Goal: Task Accomplishment & Management: Manage account settings

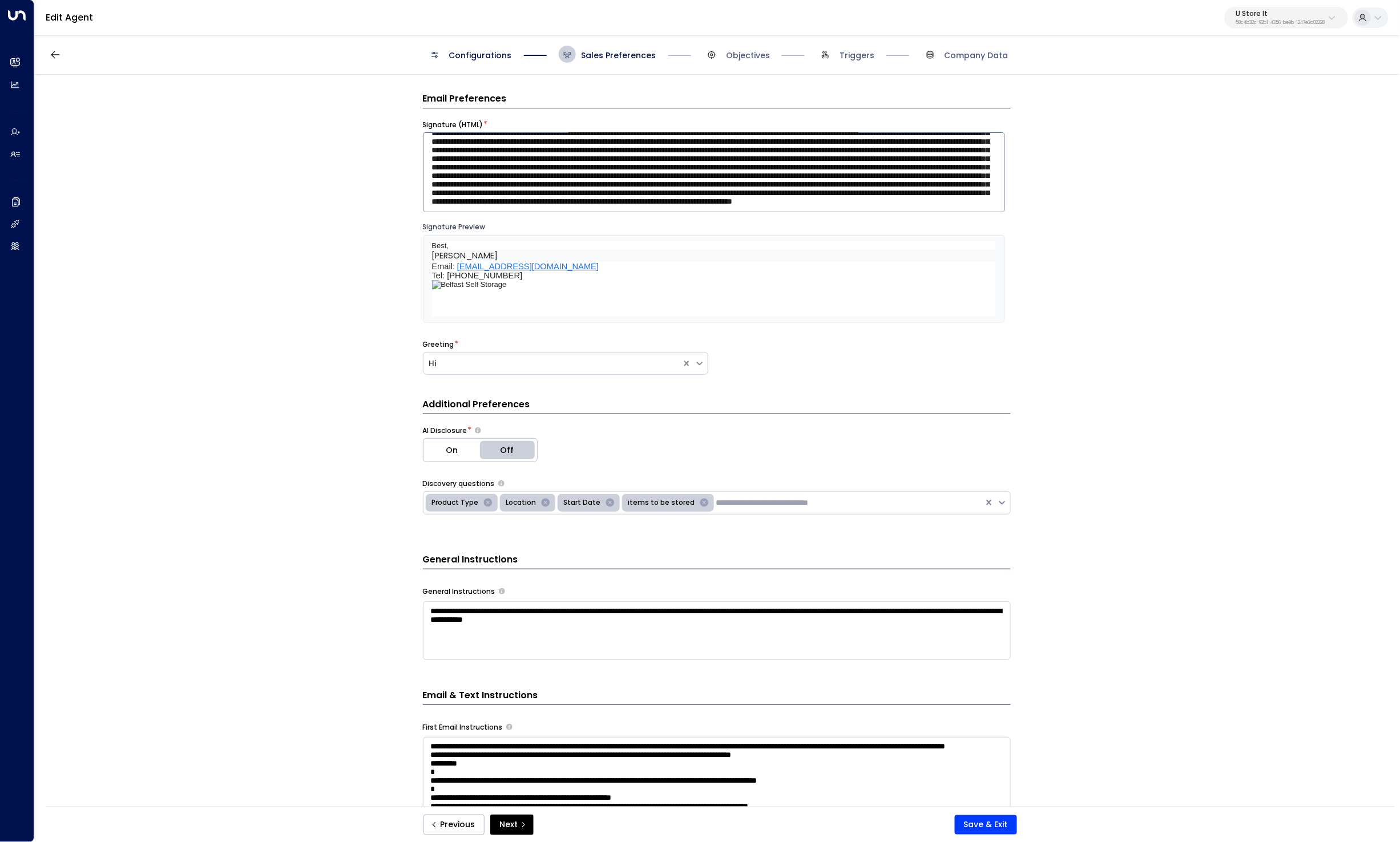
scroll to position [223, 0]
drag, startPoint x: 604, startPoint y: 167, endPoint x: 884, endPoint y: 183, distance: 280.5
click at [884, 183] on textarea at bounding box center [713, 172] width 582 height 80
paste textarea
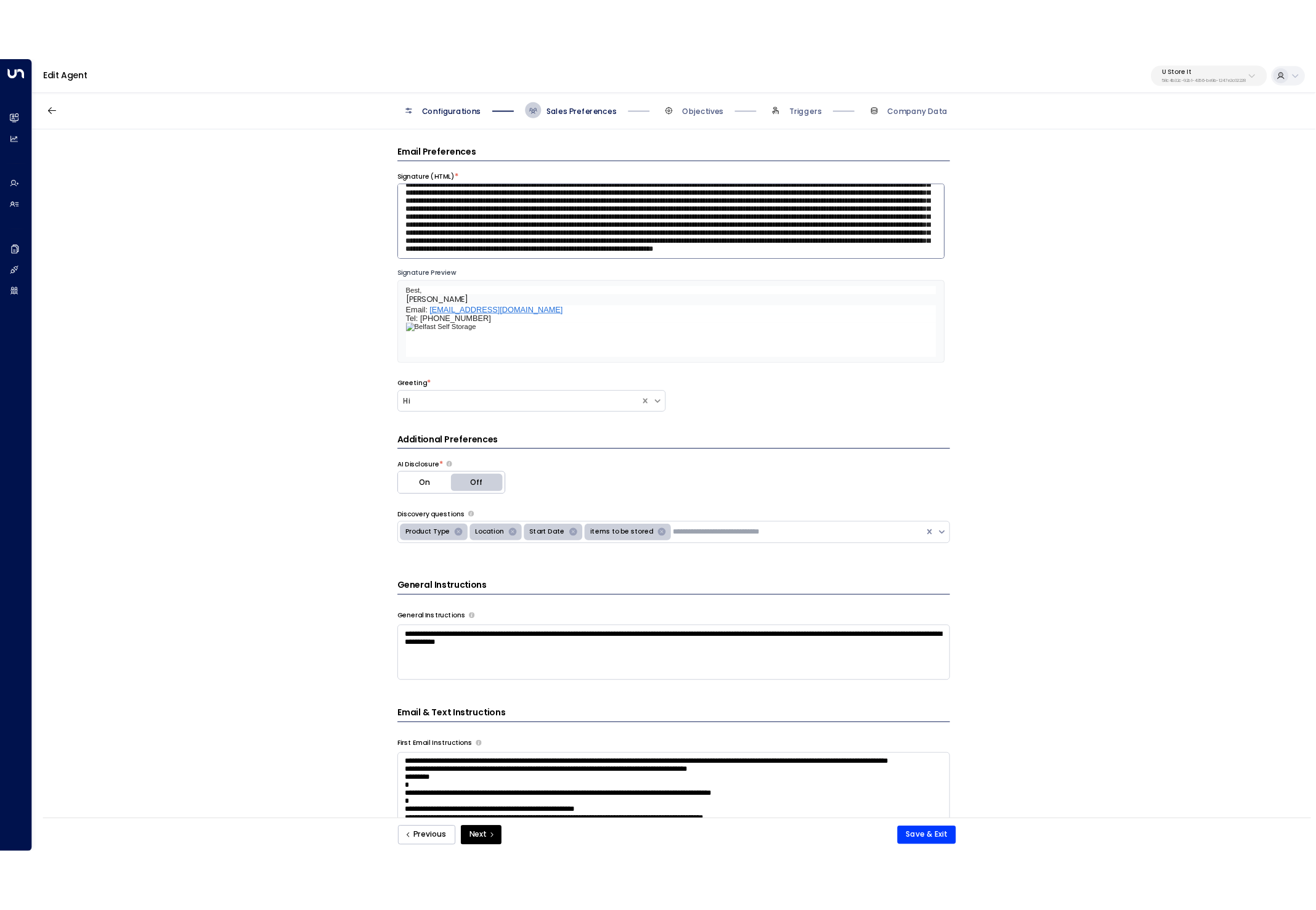
scroll to position [216, 0]
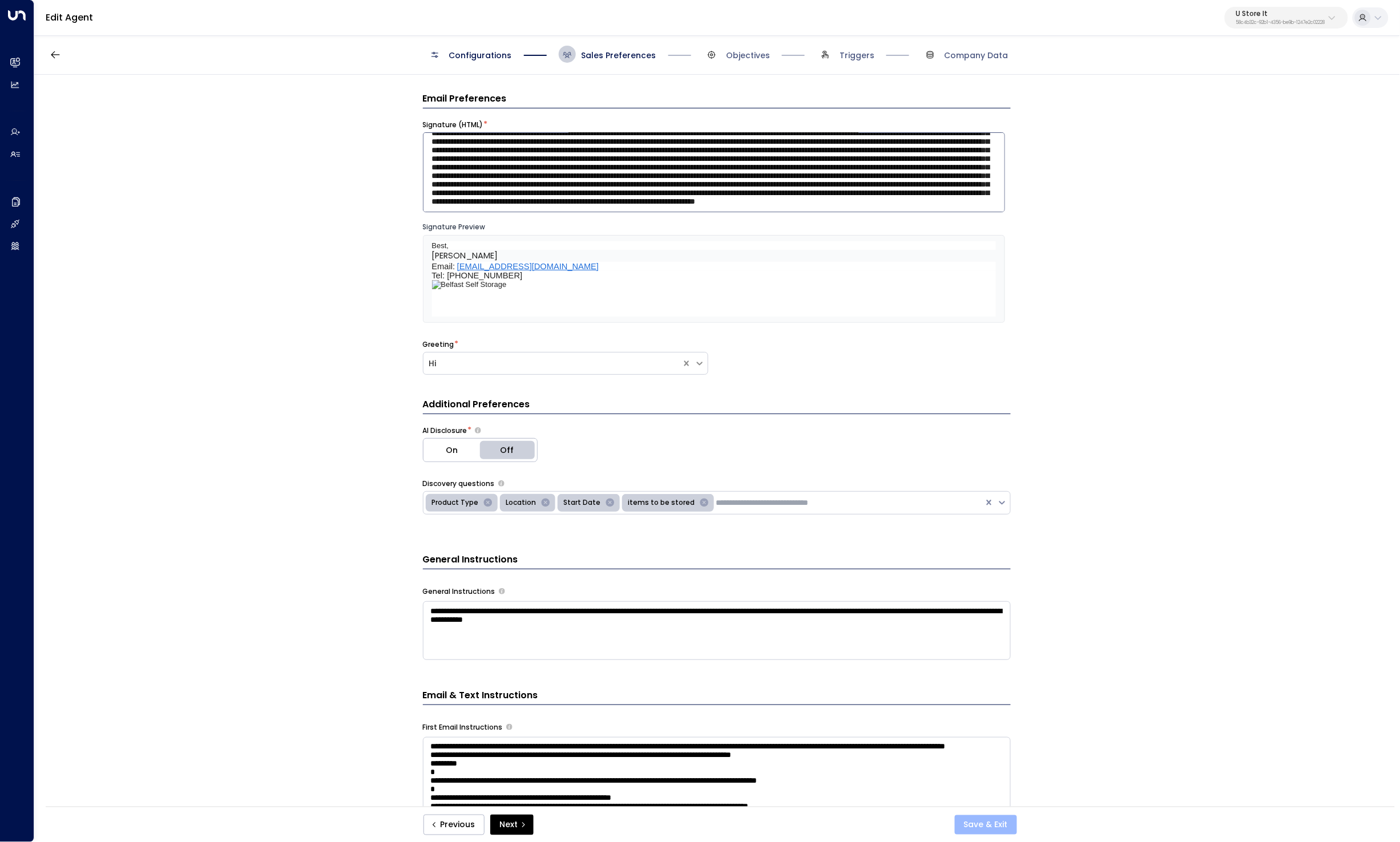
type textarea "**********"
click at [985, 827] on button "Save & Exit" at bounding box center [985, 825] width 62 height 19
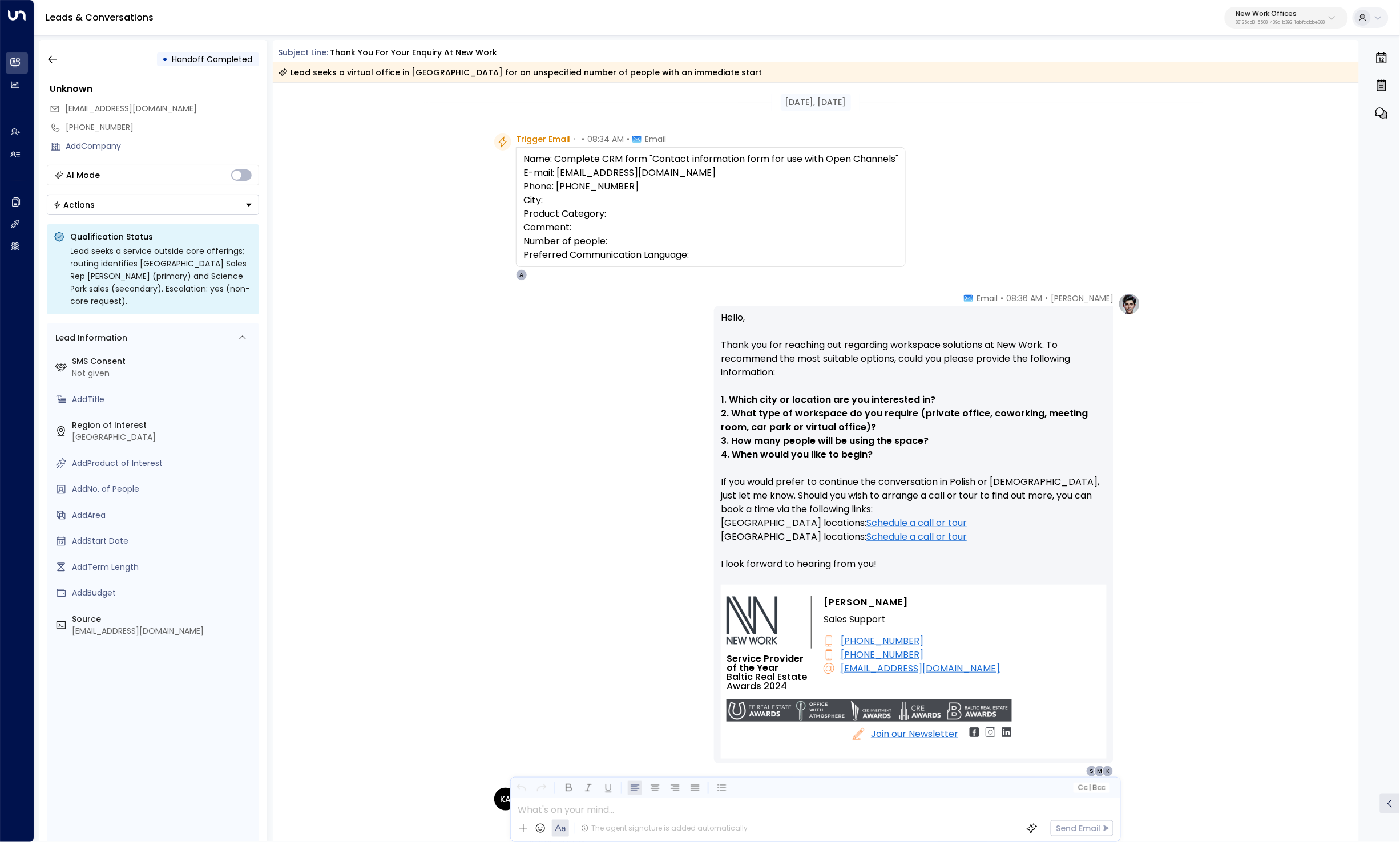
click at [604, 493] on div "Magnus • 08:36 AM • Email Hello, Thank you for reaching out regarding workspace…" at bounding box center [816, 535] width 651 height 484
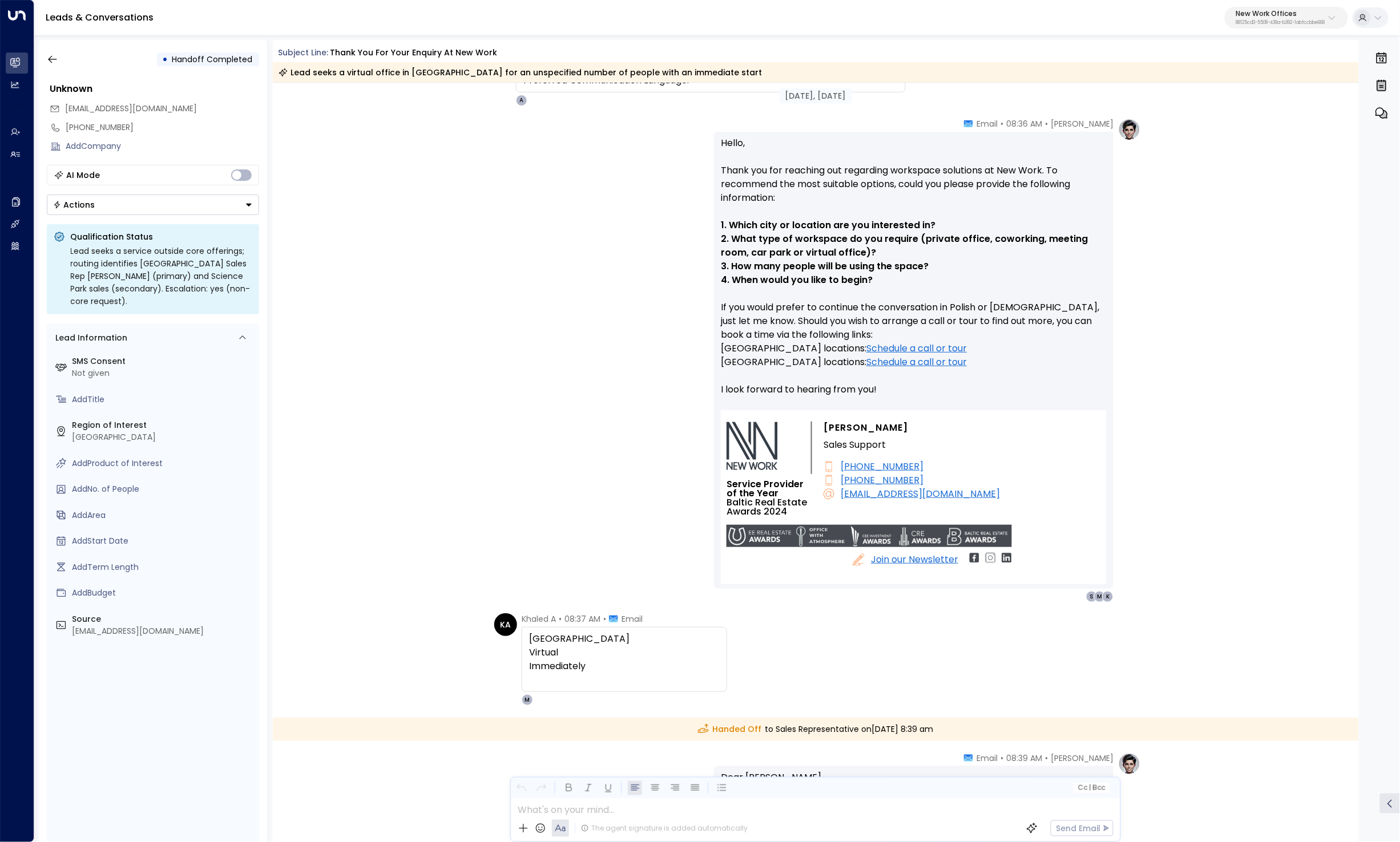
scroll to position [215, 0]
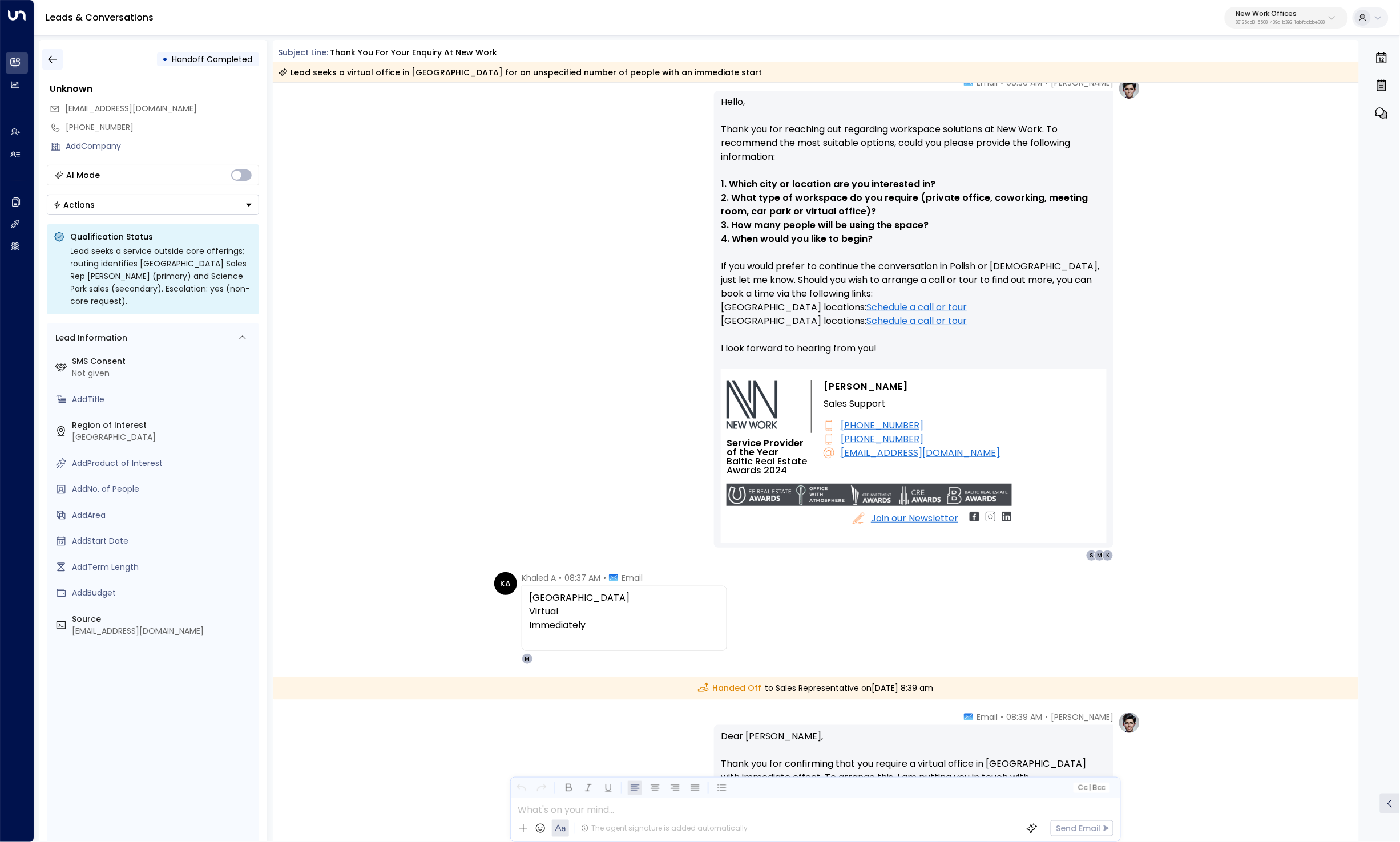
click at [49, 59] on icon "button" at bounding box center [52, 60] width 9 height 7
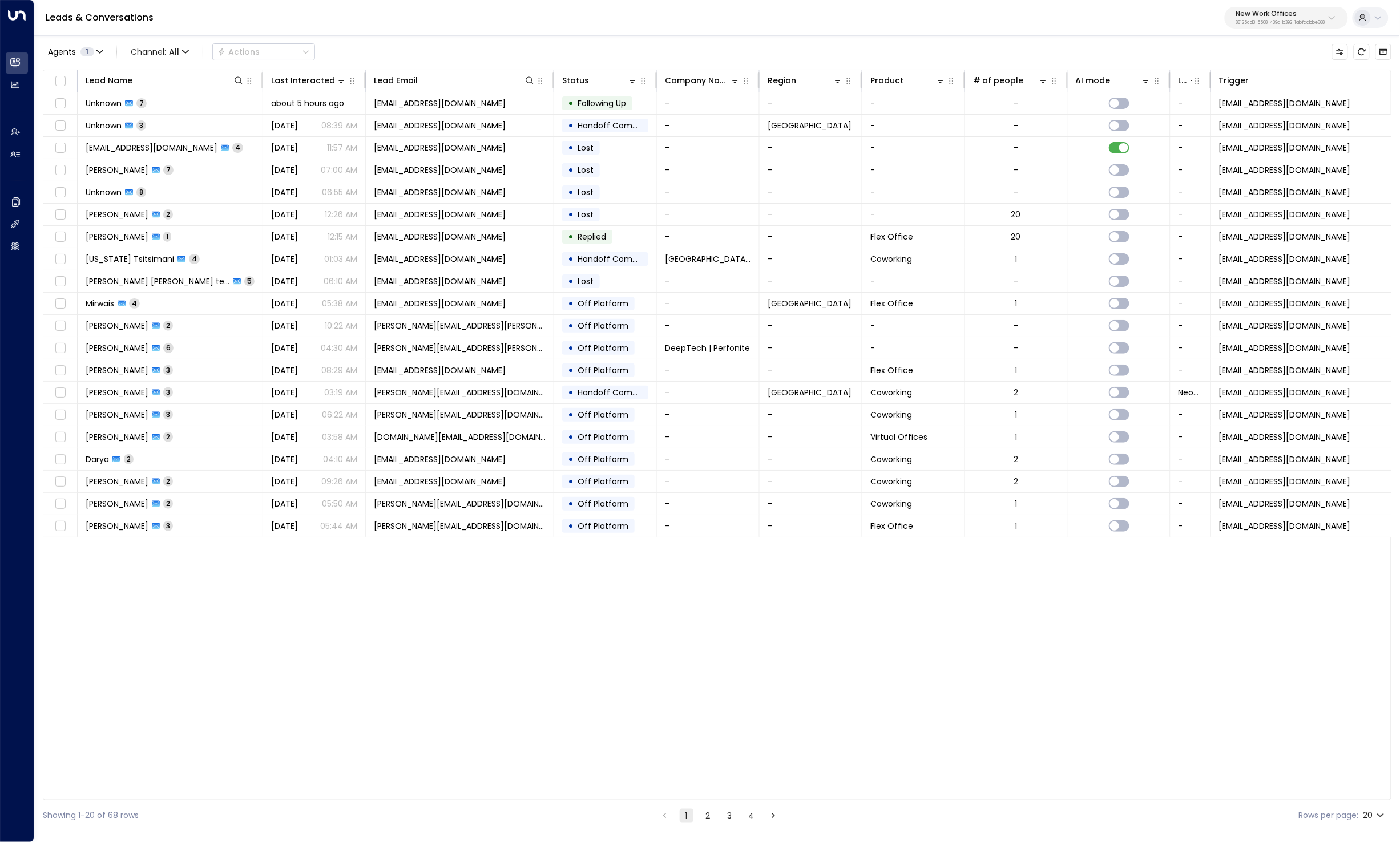
click at [1277, 21] on p "88125cd3-5508-439a-b392-1abfccbbe668" at bounding box center [1281, 23] width 89 height 4
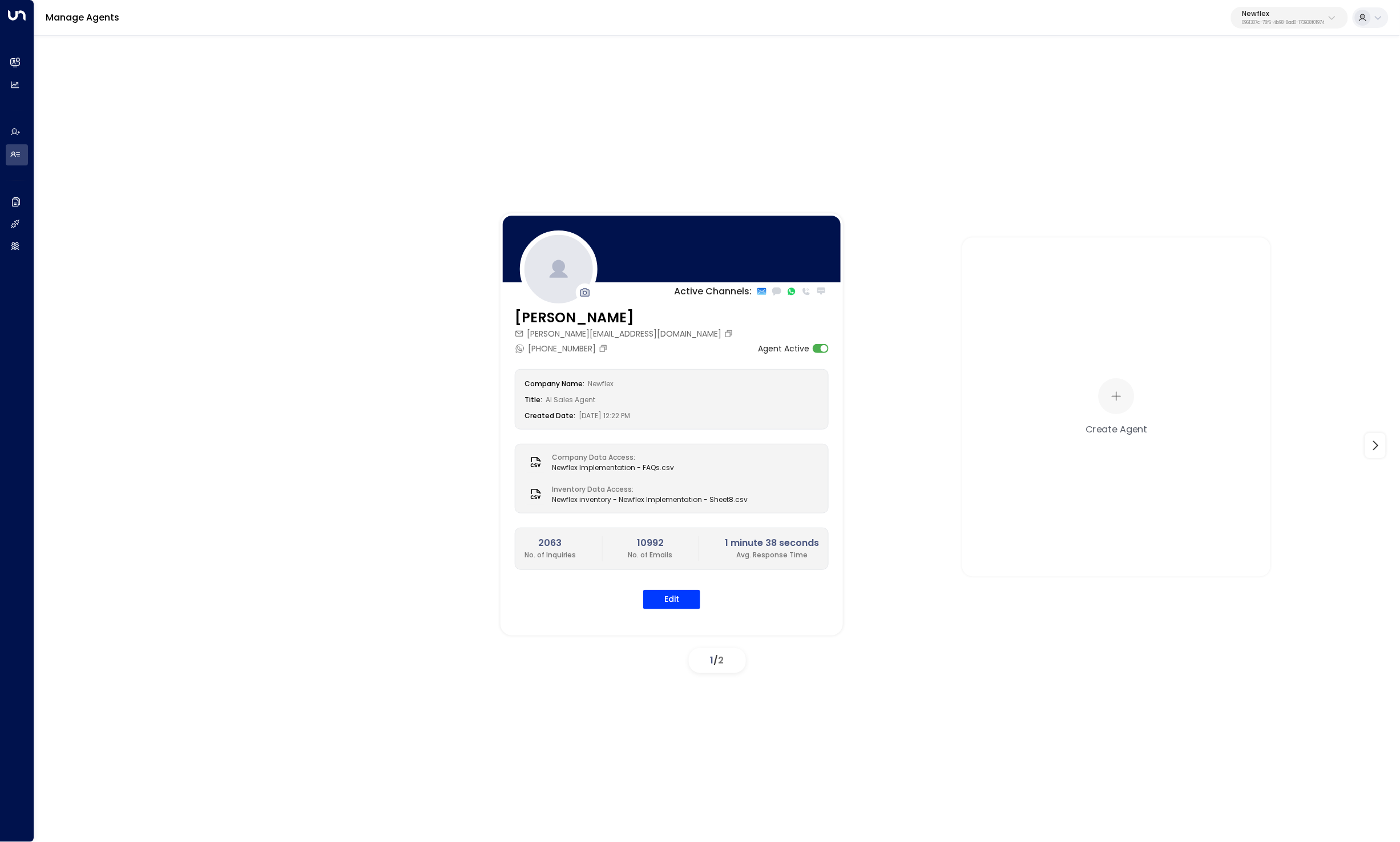
click at [1257, 11] on p "Newflex" at bounding box center [1283, 13] width 83 height 7
type input "*****"
click at [1202, 79] on div "Patch ID: e5119684-7cbb-4469-af7e-e9f84628bb31" at bounding box center [1252, 91] width 155 height 24
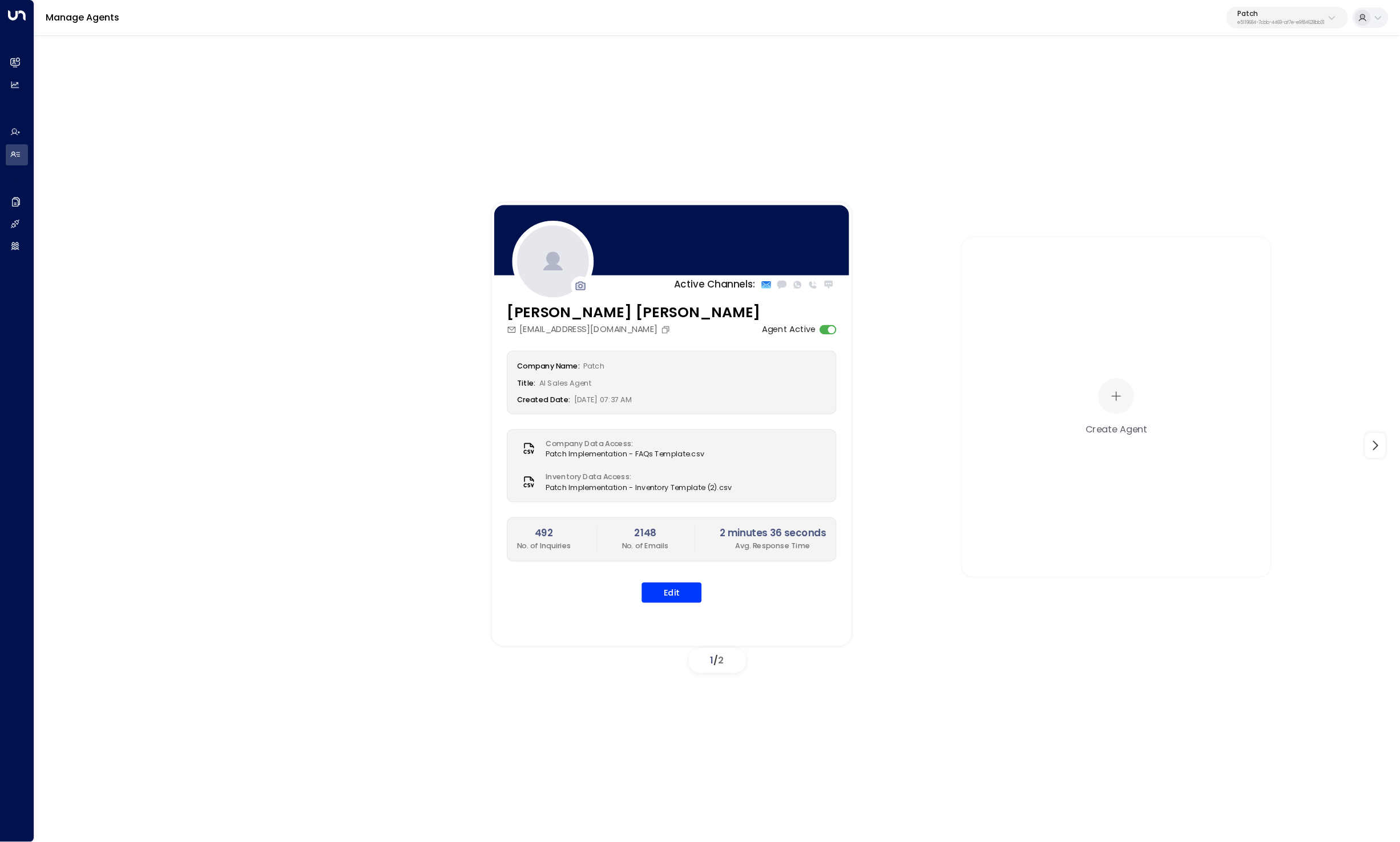
click at [690, 581] on div "Company Name: Patch Title: AI Sales Agent Created Date: 07/02/2025, 07:37 AM Co…" at bounding box center [671, 476] width 330 height 252
click at [685, 586] on button "Edit" at bounding box center [671, 593] width 60 height 21
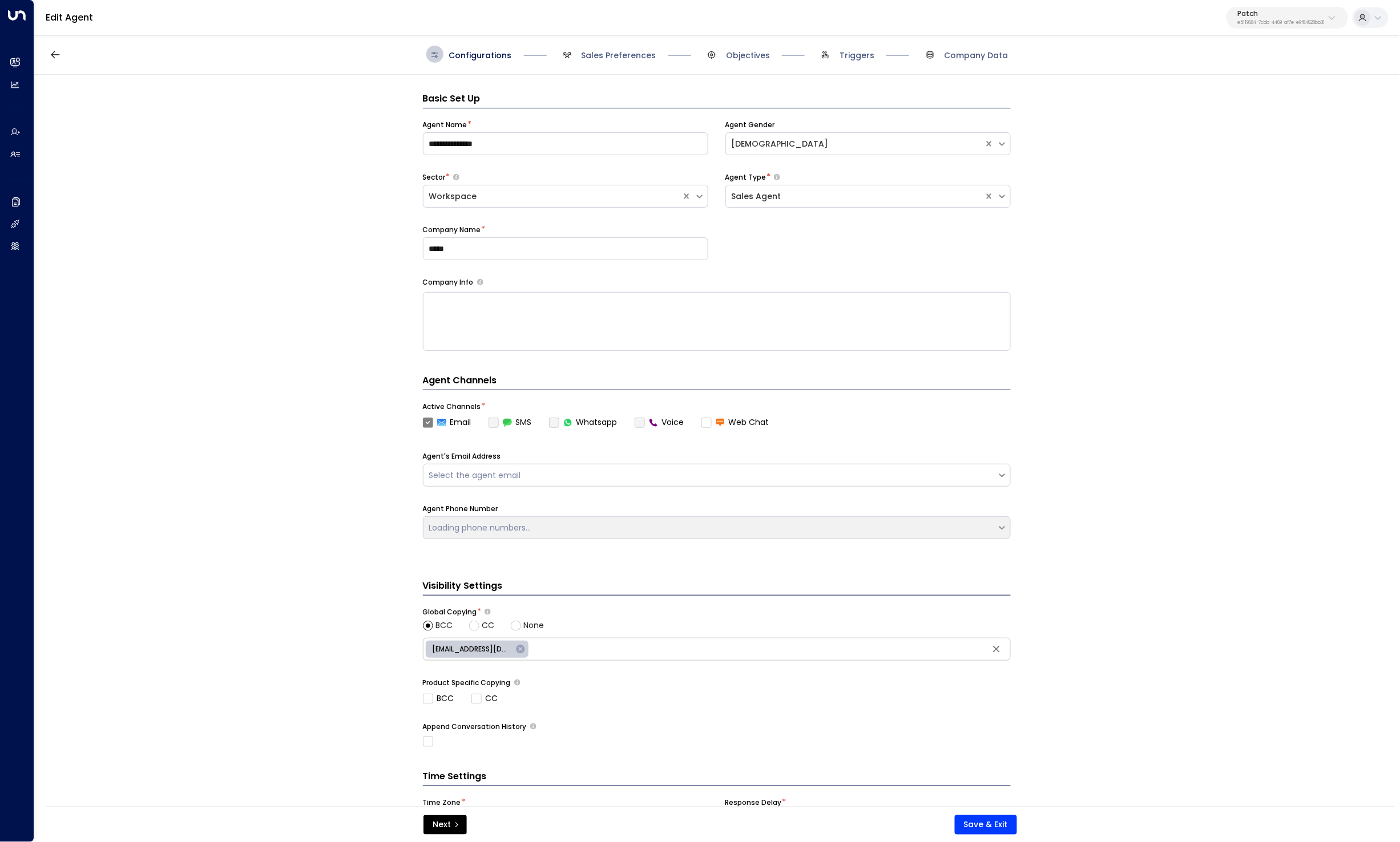
scroll to position [17, 0]
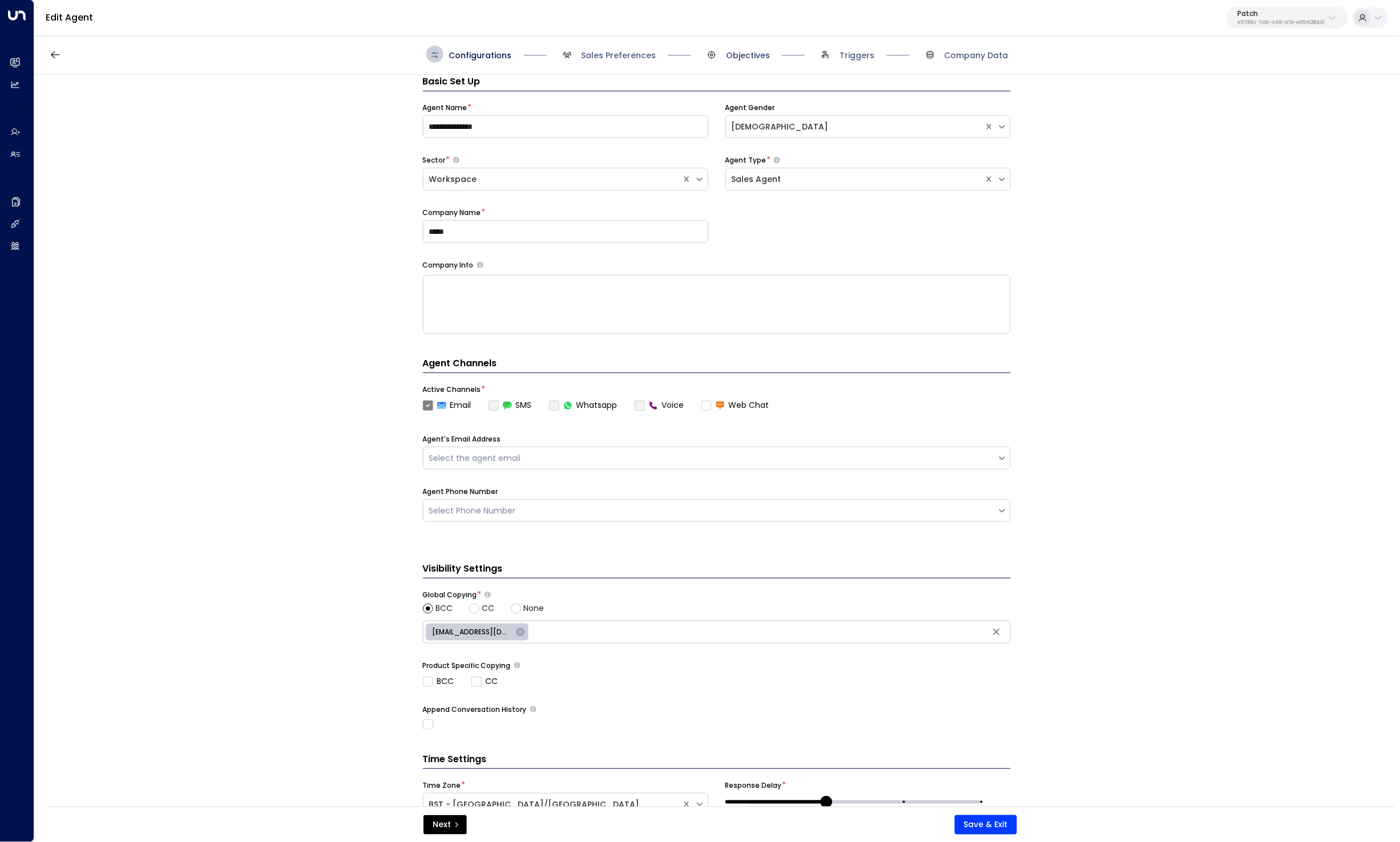
click at [732, 57] on span "Objectives" at bounding box center [748, 55] width 44 height 11
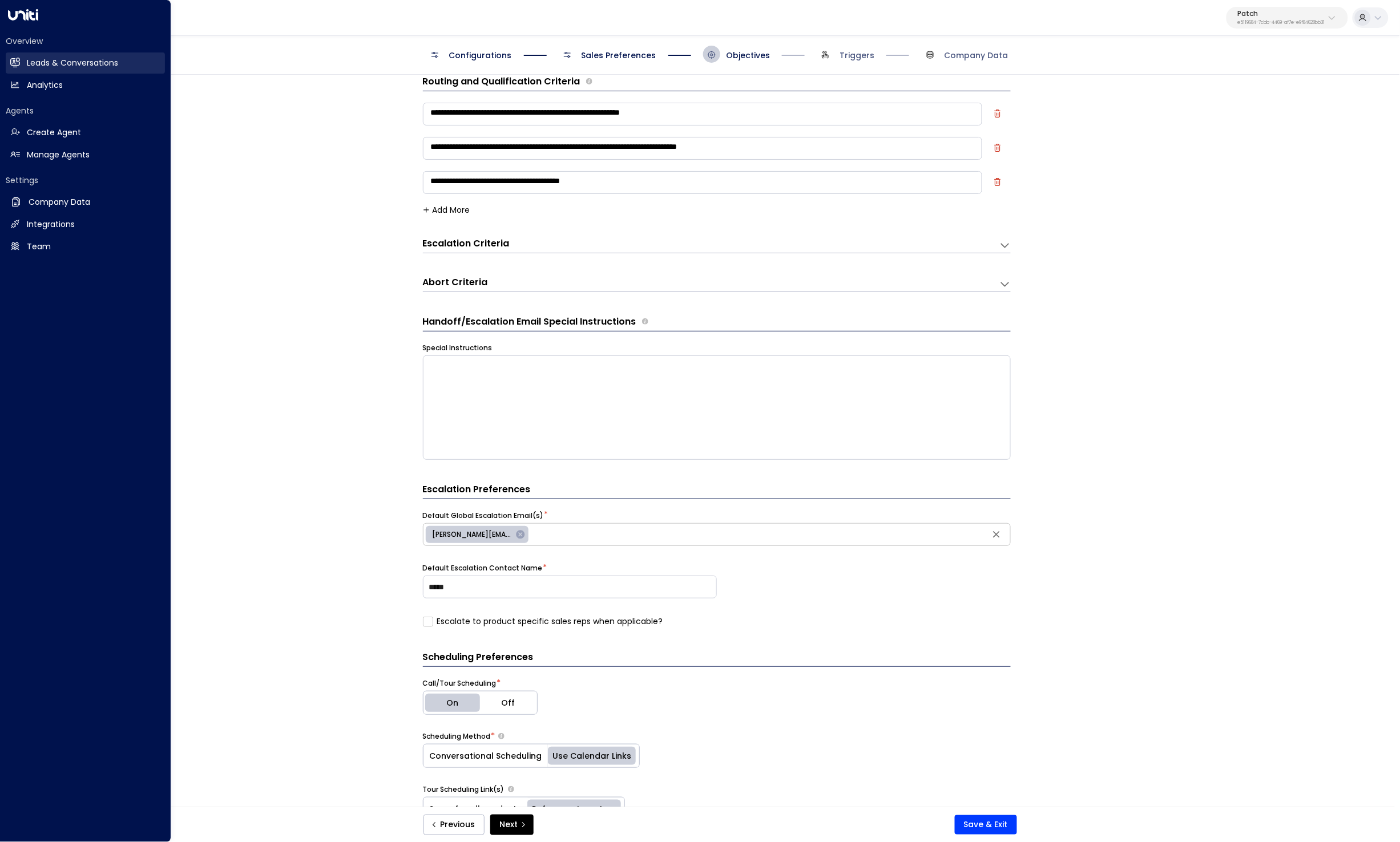
click at [25, 63] on link "Leads & Conversations Leads & Conversations" at bounding box center [86, 63] width 159 height 21
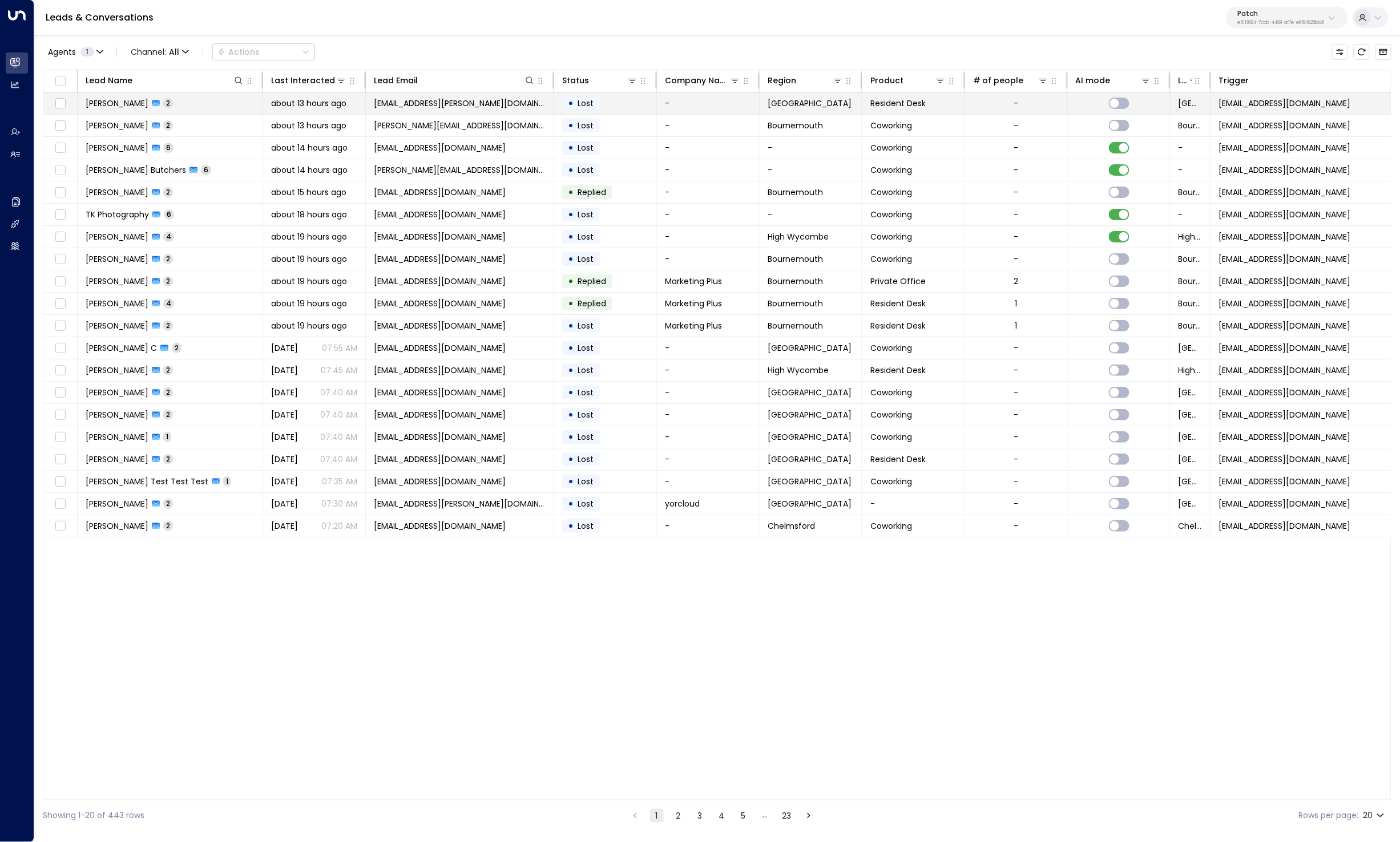
click at [255, 111] on td "Beatriz Oliveira 2" at bounding box center [170, 102] width 185 height 21
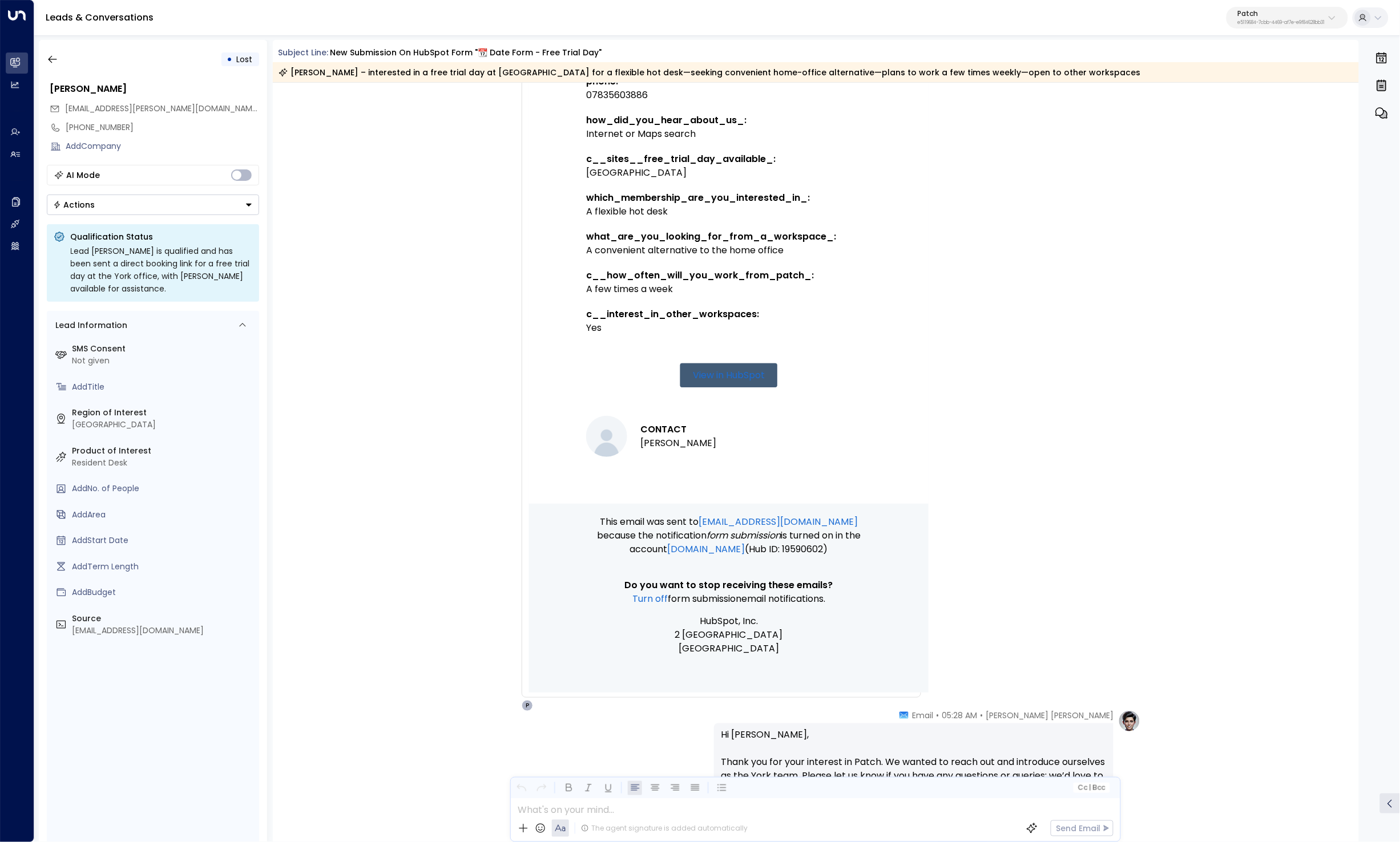
scroll to position [626, 0]
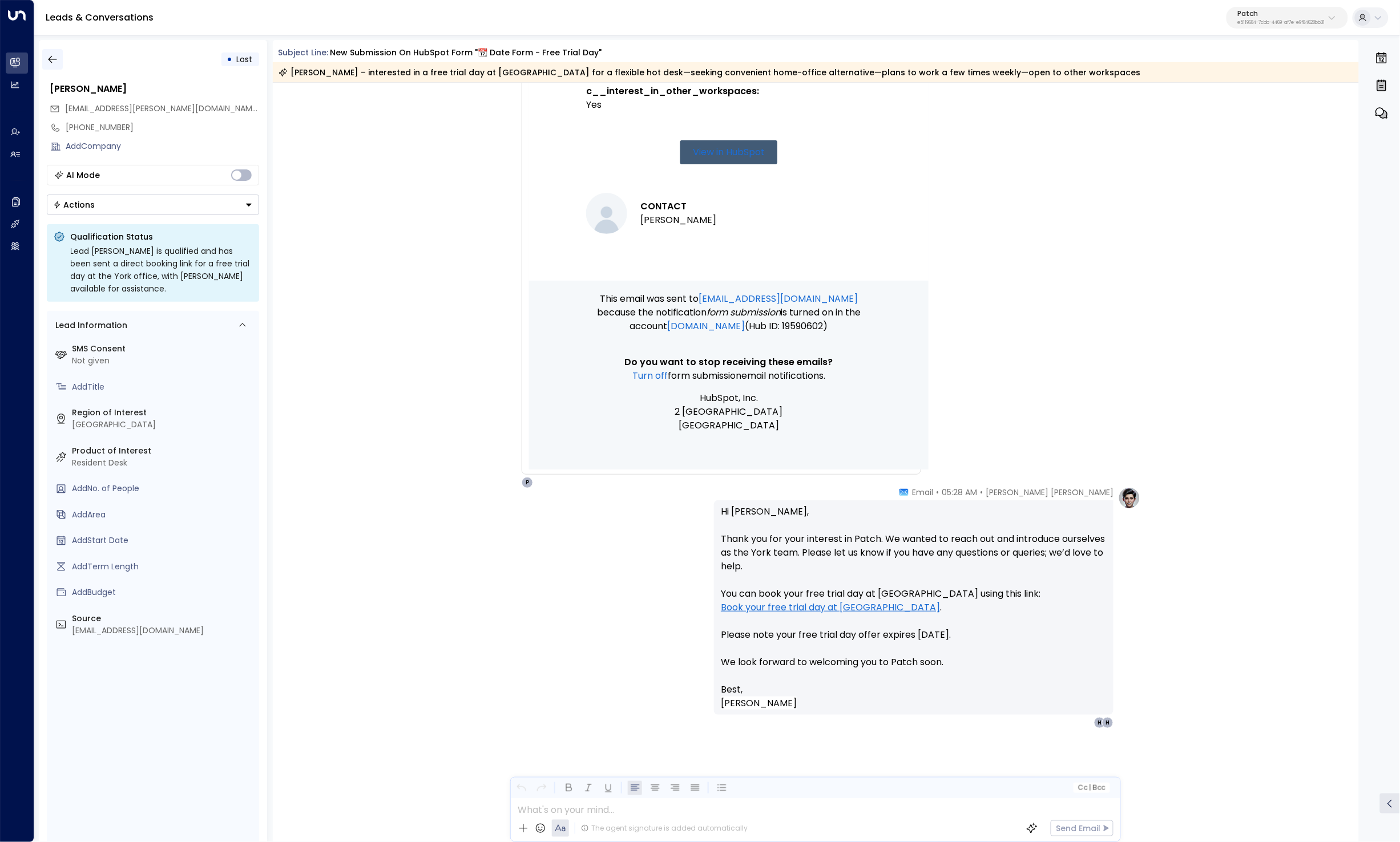
click at [52, 61] on icon "button" at bounding box center [52, 59] width 11 height 11
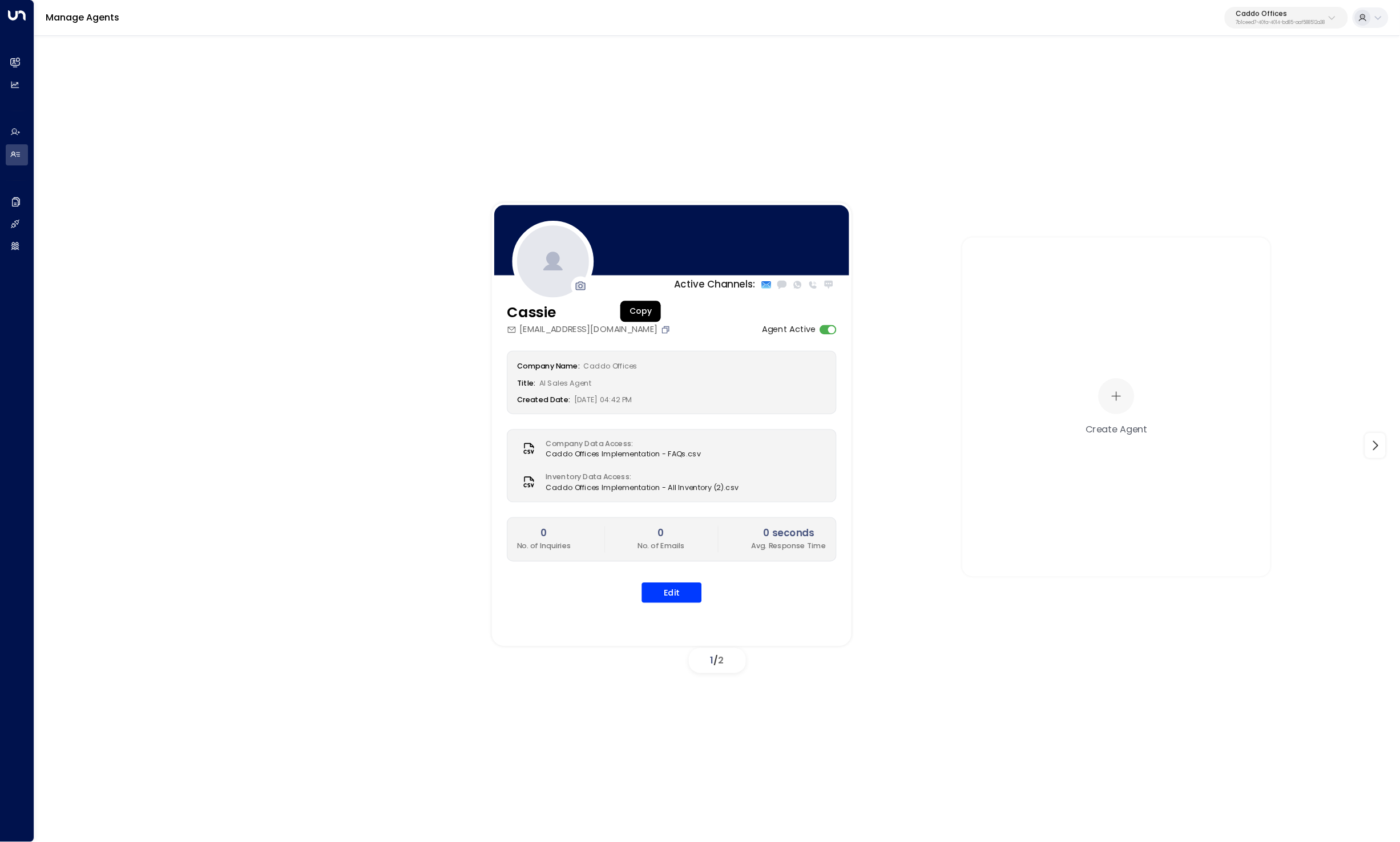
click at [661, 327] on icon "Copy" at bounding box center [665, 329] width 10 height 10
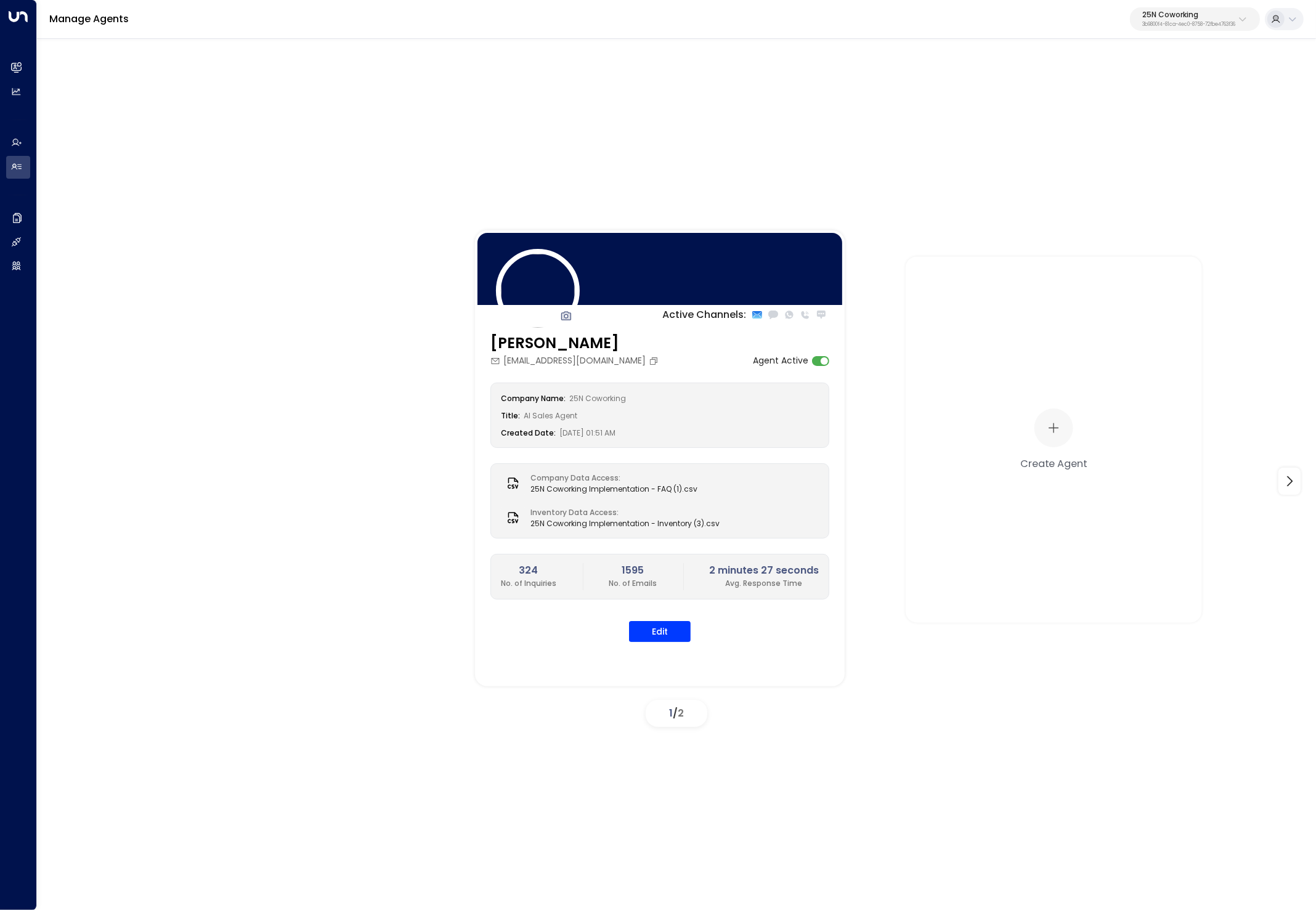
click at [1190, 22] on p "3b9800f4-81ca-4ec0-8758-72fbe4763f36" at bounding box center [1188, 25] width 93 height 5
type input "*****"
click at [1108, 96] on div "Pacific Workplaces ID: a0687ae6-caf7-4c35-8de3-5d0dae502acf" at bounding box center [1161, 98] width 178 height 25
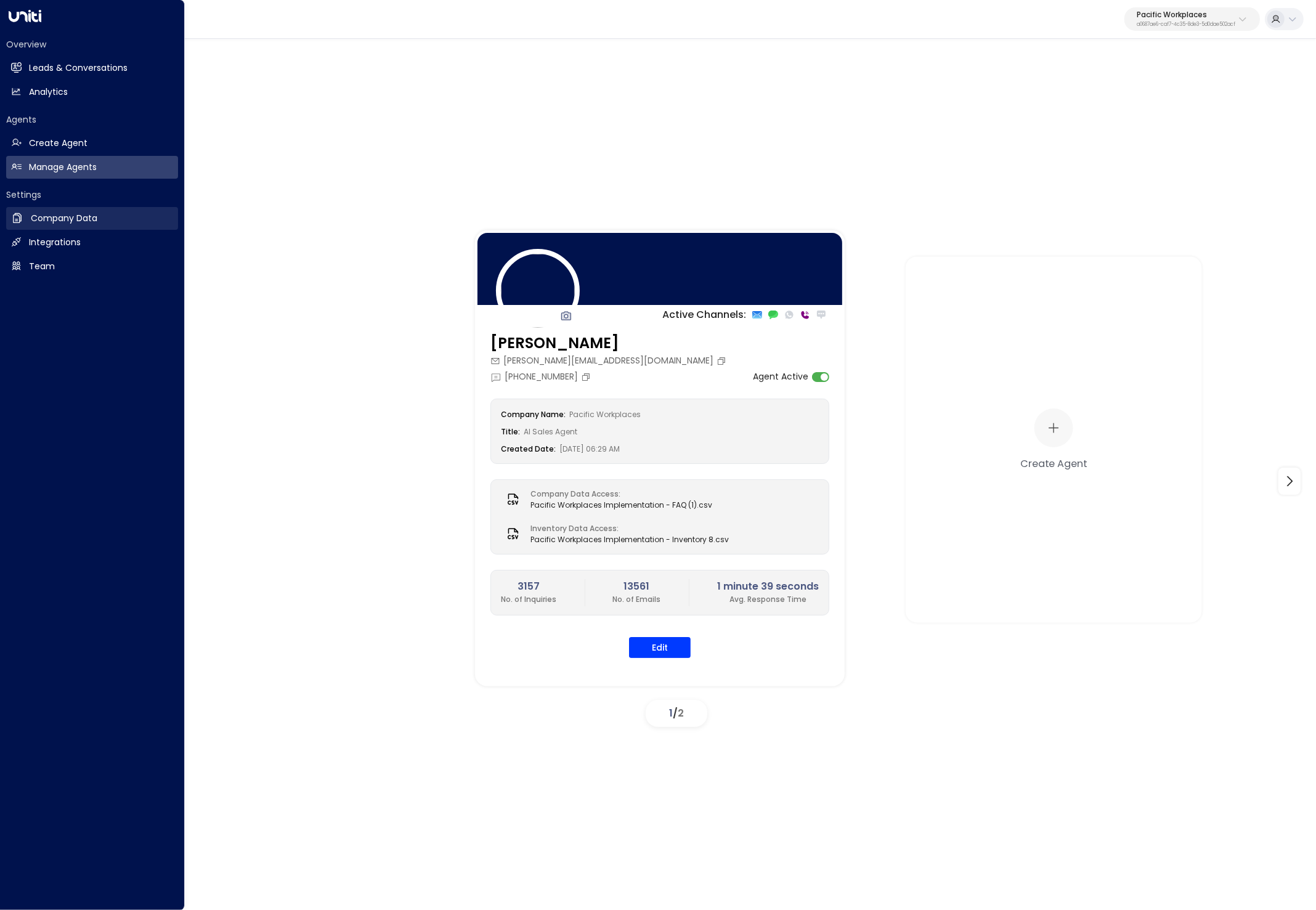
click at [21, 221] on icon at bounding box center [17, 217] width 12 height 12
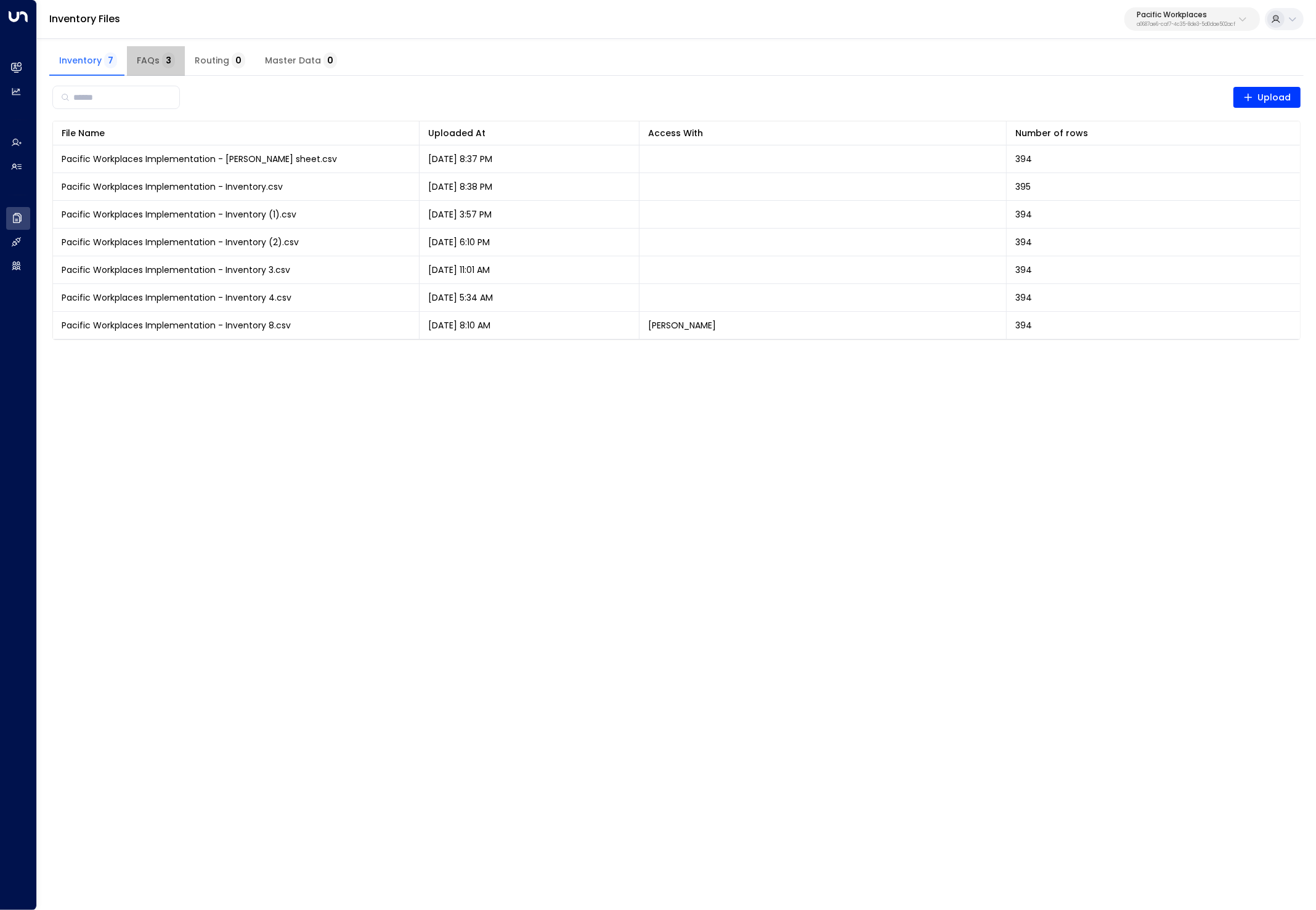
drag, startPoint x: 166, startPoint y: 55, endPoint x: 175, endPoint y: 56, distance: 9.1
click at [166, 55] on span "3" at bounding box center [168, 61] width 13 height 16
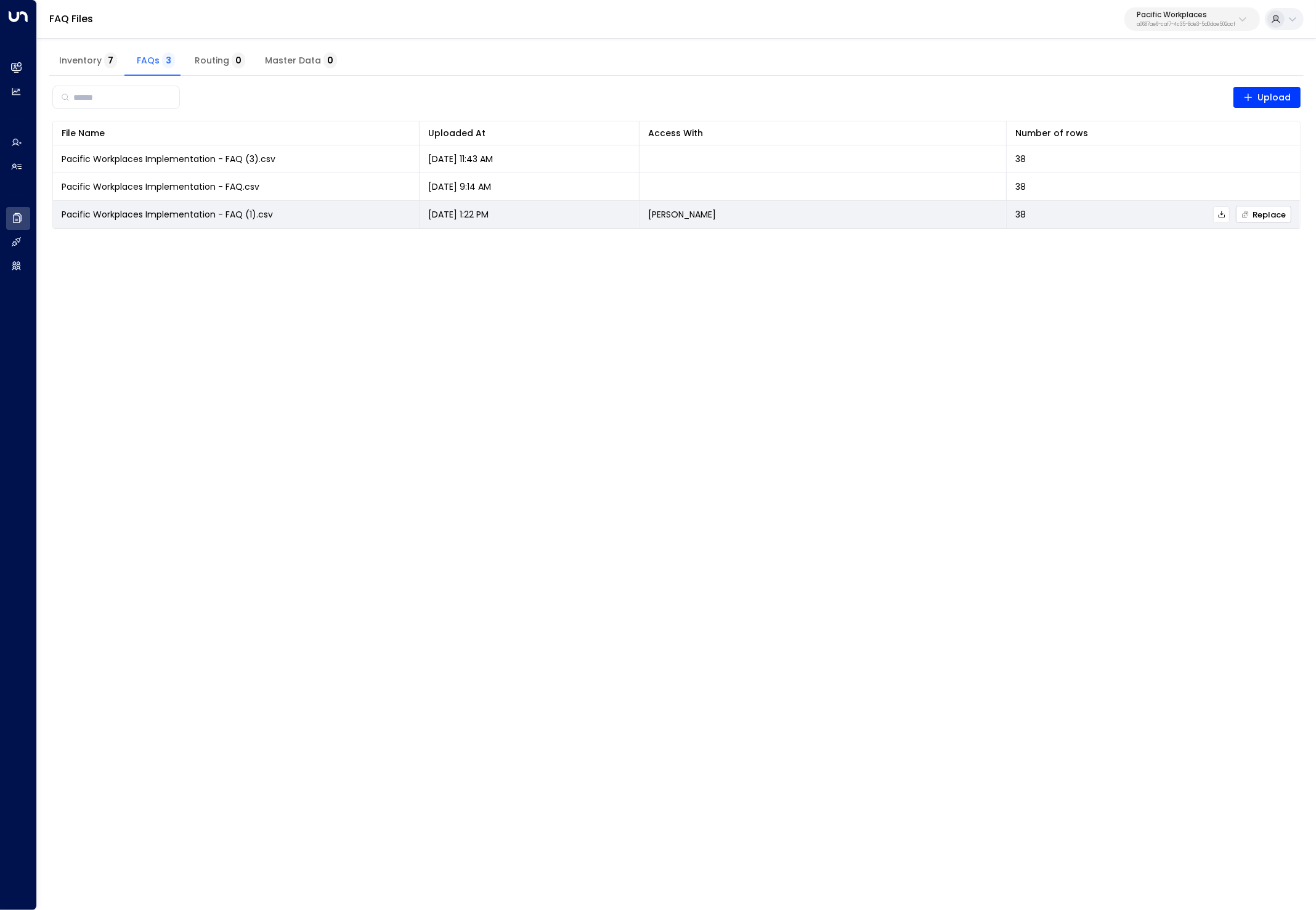
click at [1249, 216] on span "Replace" at bounding box center [1263, 215] width 45 height 8
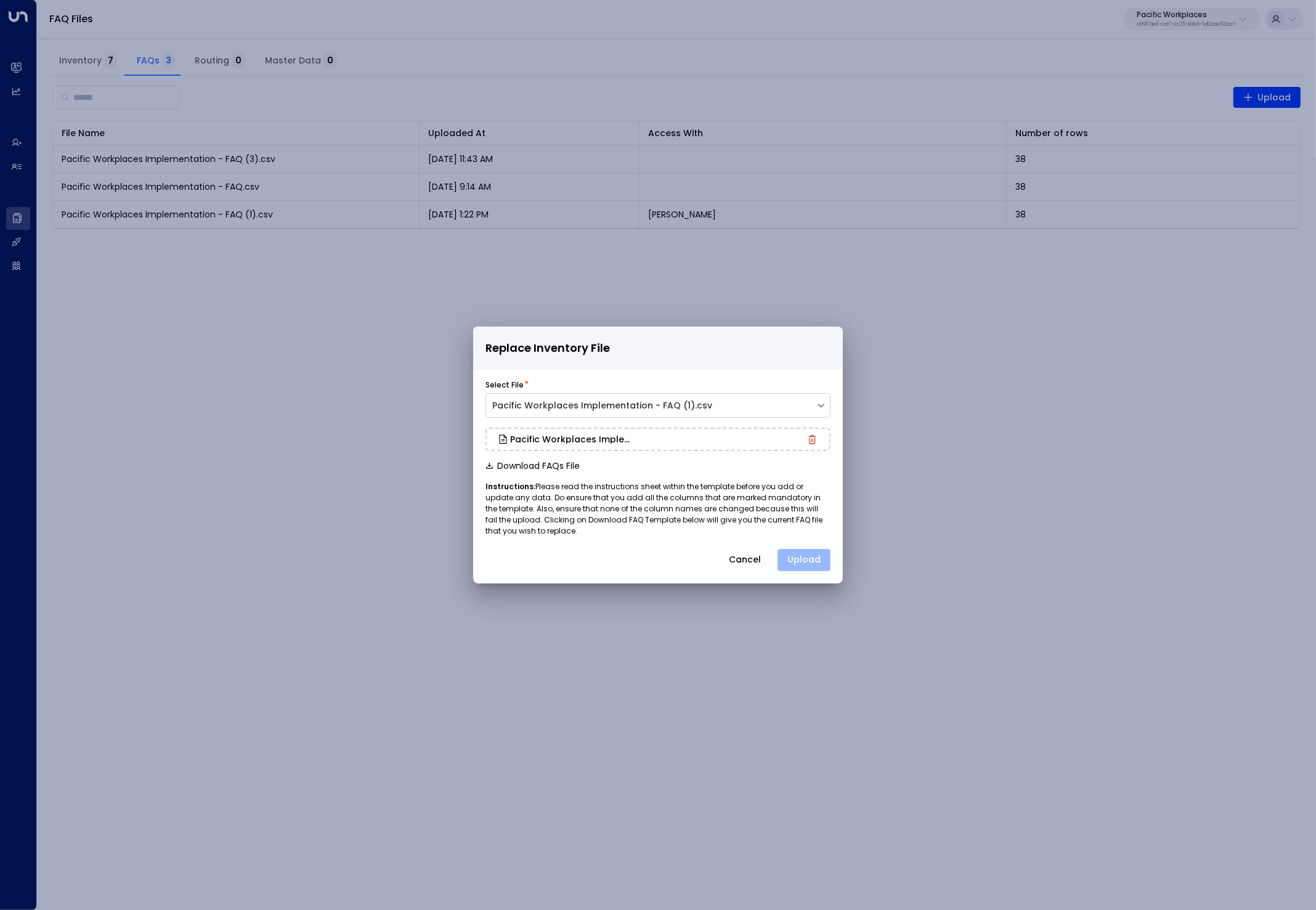
click at [804, 564] on button "Upload" at bounding box center [803, 560] width 53 height 22
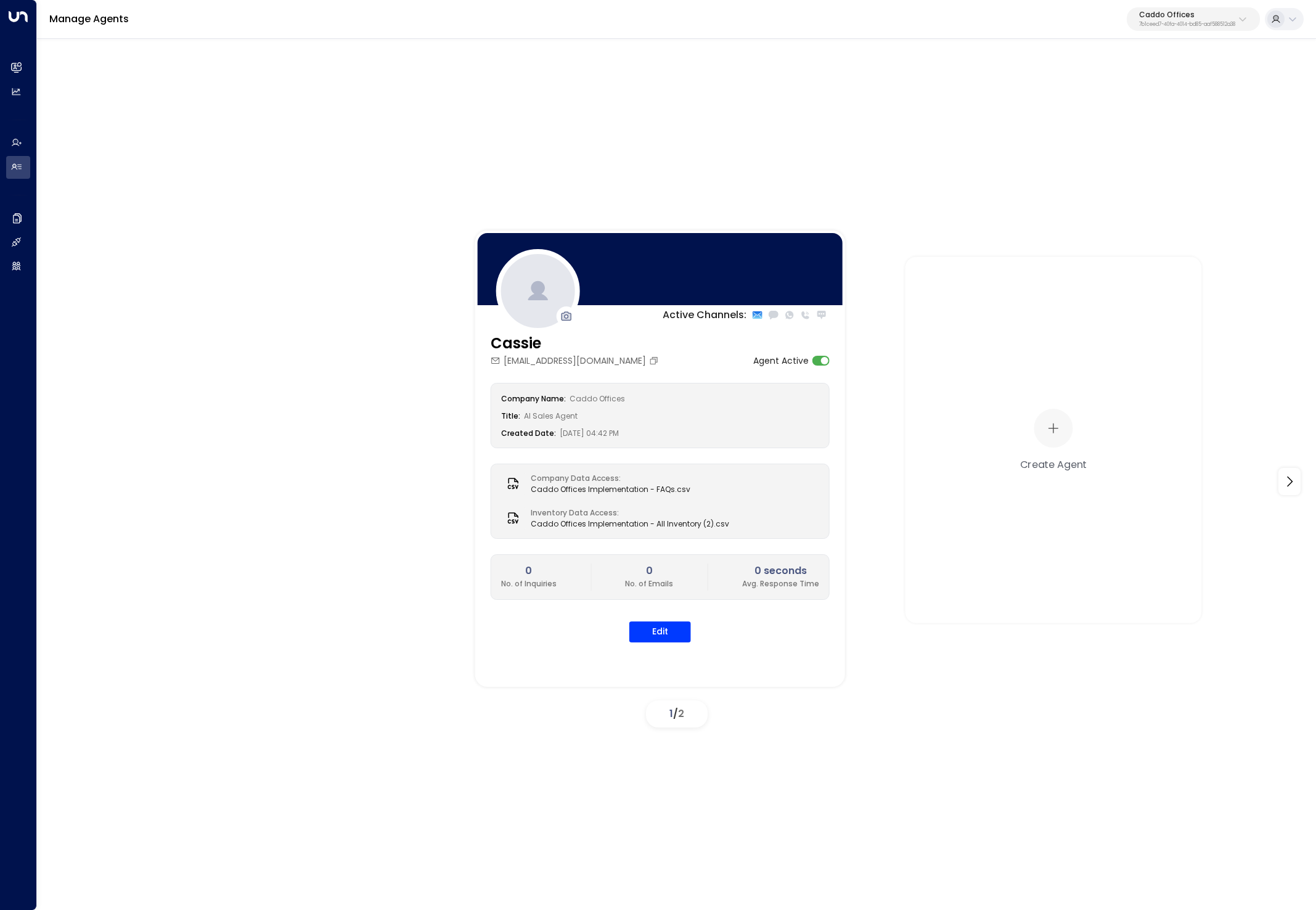
click at [1210, 23] on p "7b1ceed7-40fa-4014-bd85-aaf588512a38" at bounding box center [1187, 25] width 96 height 5
type input "*******"
click at [1191, 88] on div "Pacific Workplaces ID: a0687ae6-caf7-4c35-8de3-5d0dae502acf" at bounding box center [1161, 98] width 178 height 25
